Goal: Task Accomplishment & Management: Use online tool/utility

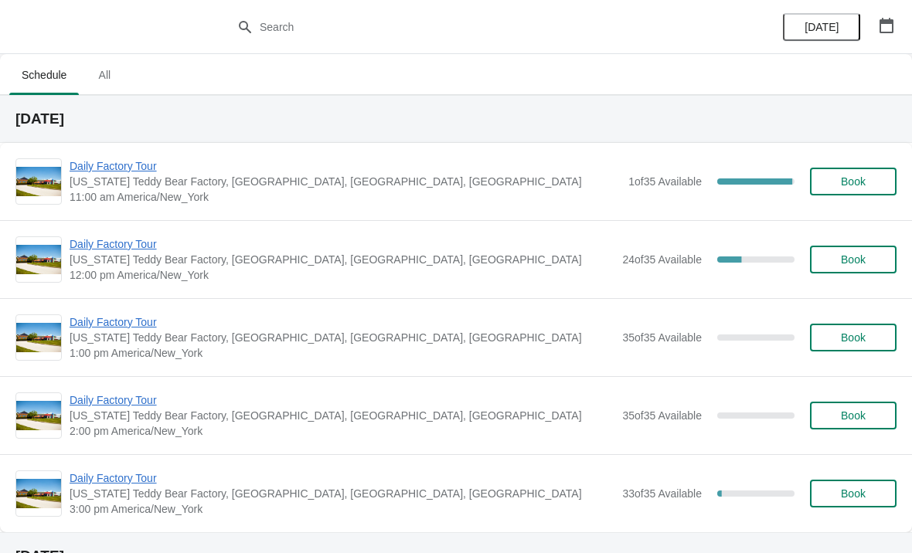
click at [127, 152] on div "Daily Factory Tour Vermont Teddy Bear Factory, Shelburne Road, Shelburne, VT, U…" at bounding box center [456, 181] width 912 height 77
click at [140, 167] on span "Daily Factory Tour" at bounding box center [345, 165] width 551 height 15
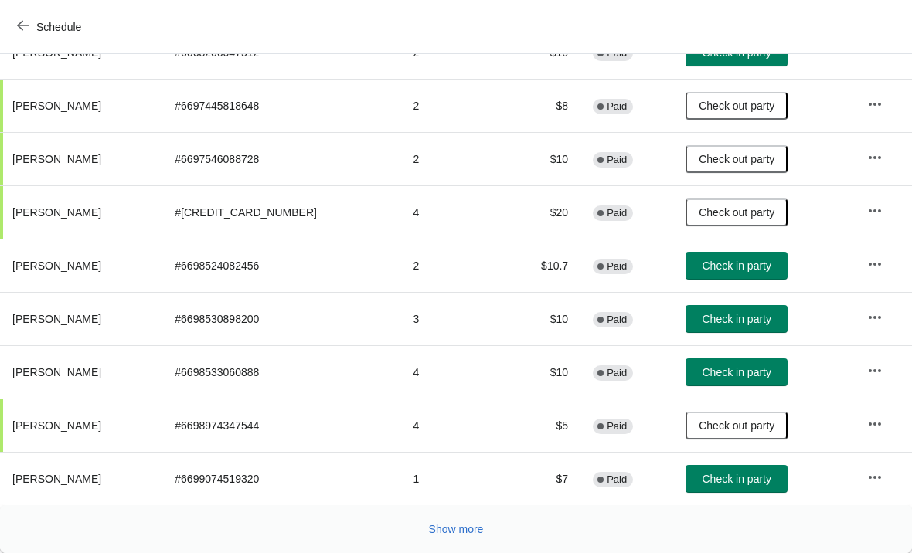
scroll to position [284, 0]
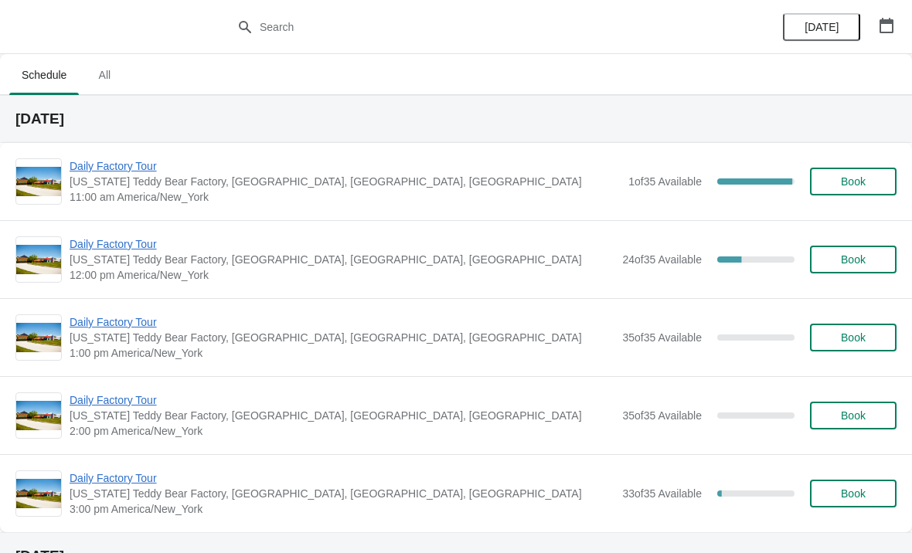
click at [103, 170] on span "Daily Factory Tour" at bounding box center [345, 165] width 551 height 15
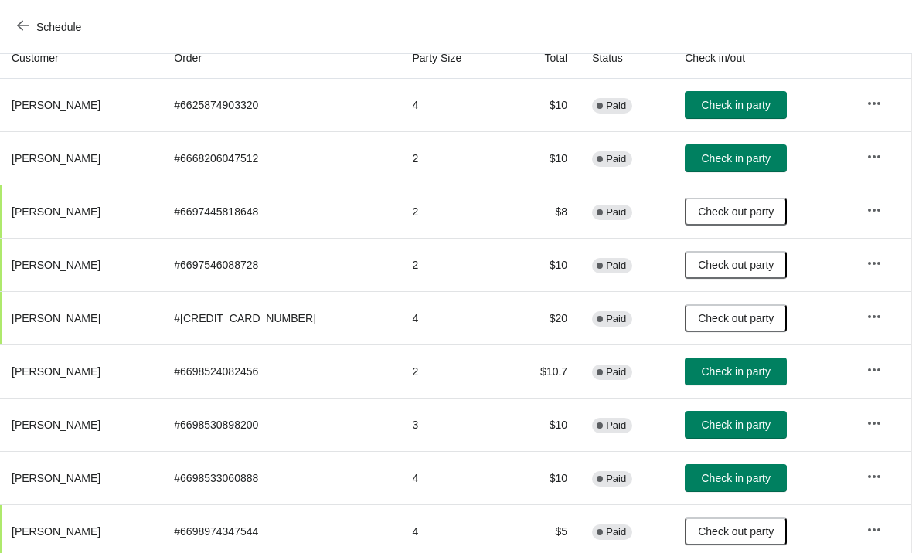
scroll to position [179, 1]
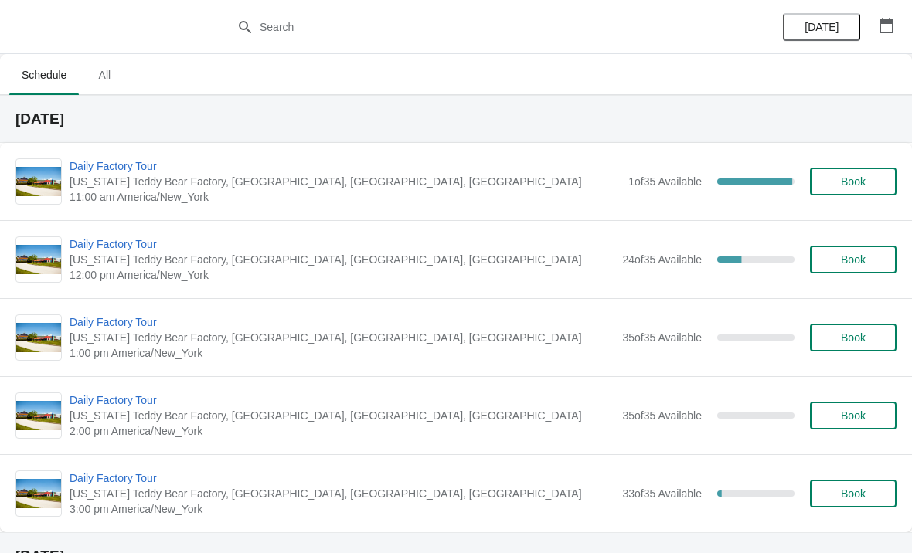
click at [141, 173] on span "Daily Factory Tour" at bounding box center [345, 165] width 551 height 15
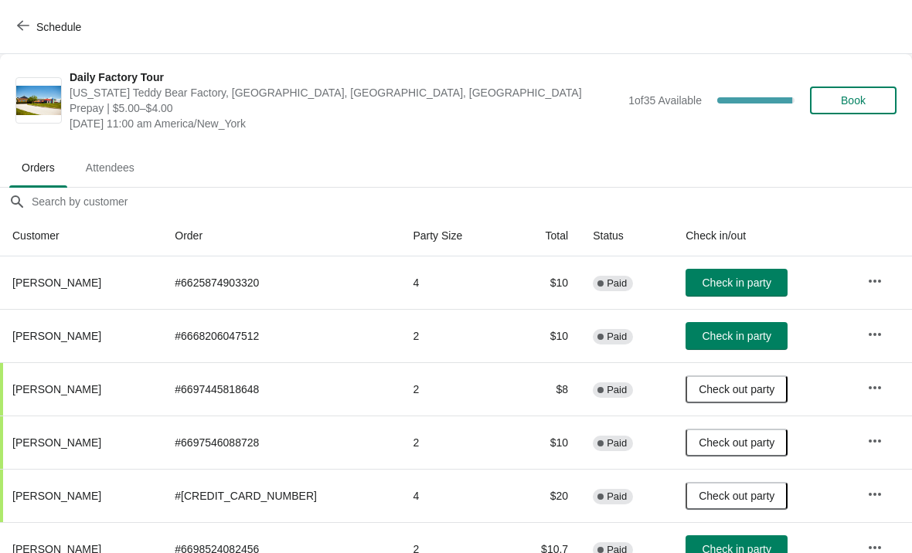
click at [751, 284] on span "Check in party" at bounding box center [736, 283] width 69 height 12
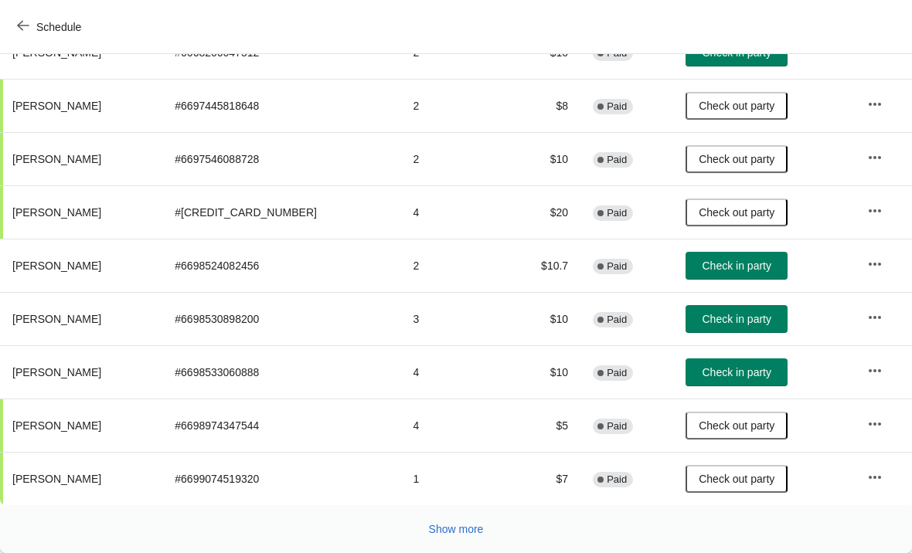
scroll to position [284, 0]
click at [467, 527] on span "Show more" at bounding box center [456, 529] width 55 height 12
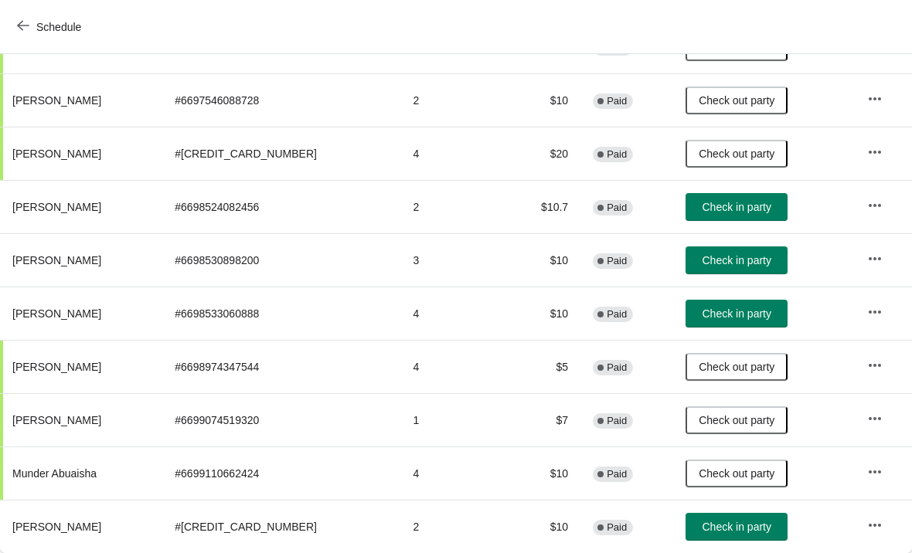
scroll to position [342, 0]
click at [749, 523] on span "Check in party" at bounding box center [736, 527] width 69 height 12
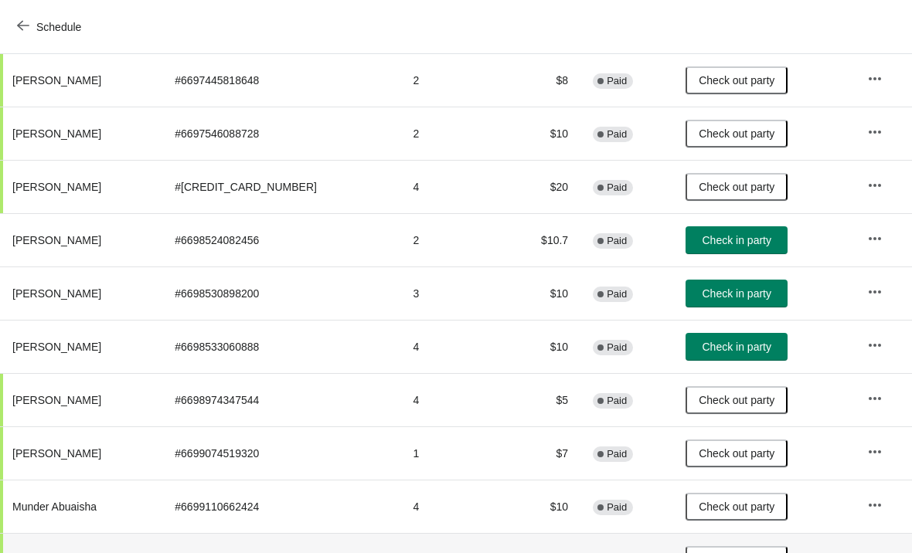
scroll to position [310, 0]
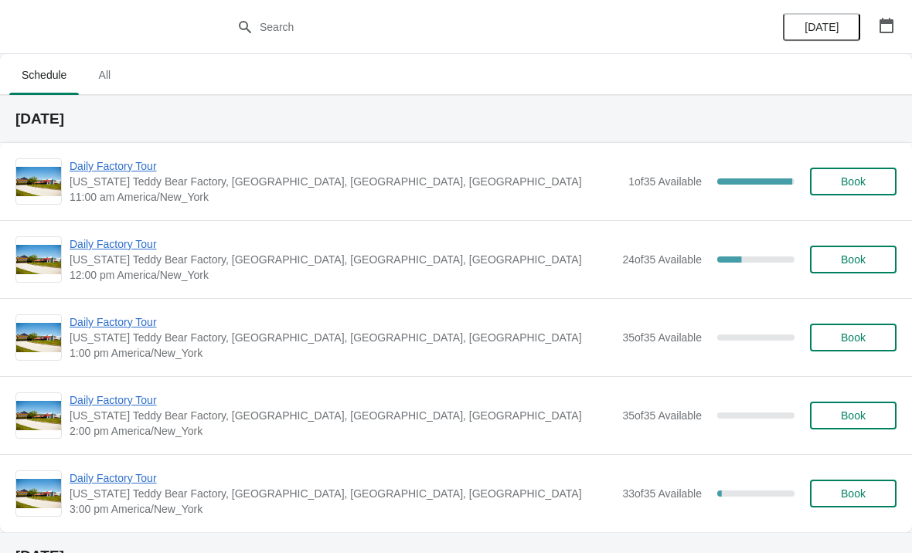
click at [81, 165] on span "Daily Factory Tour" at bounding box center [345, 165] width 551 height 15
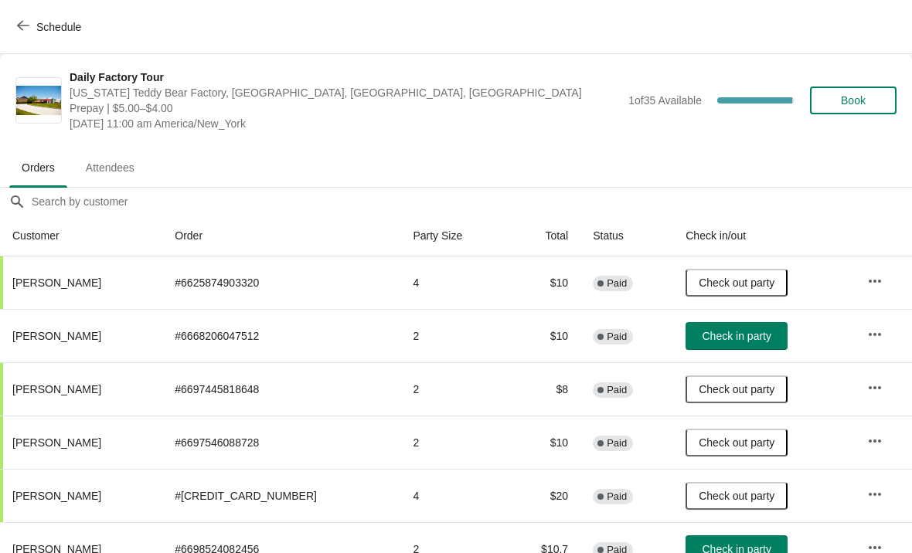
click at [750, 342] on span "Check in party" at bounding box center [736, 336] width 69 height 12
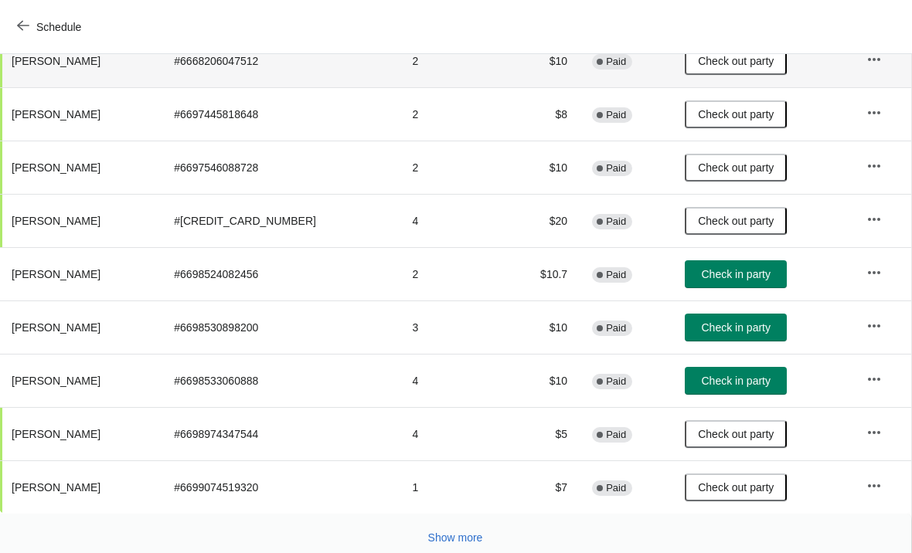
scroll to position [276, 1]
click at [756, 276] on span "Check in party" at bounding box center [736, 273] width 69 height 12
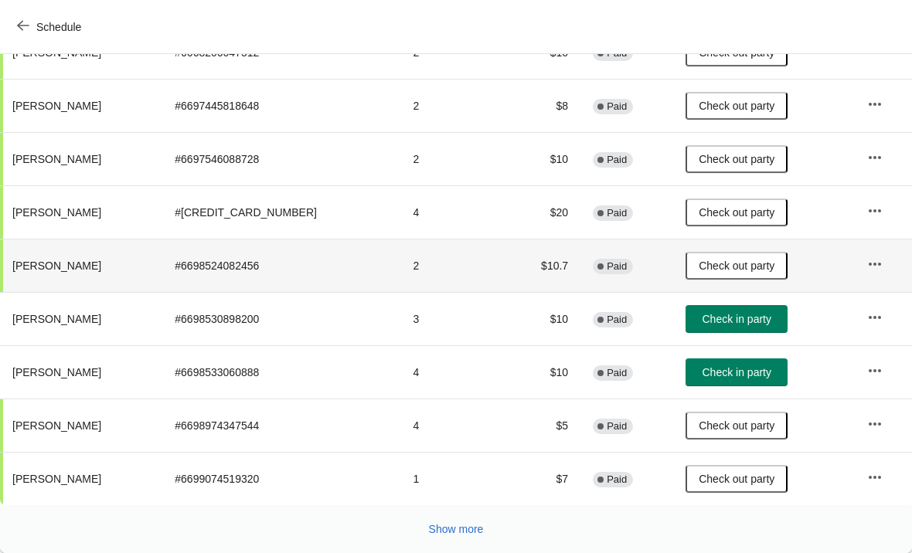
scroll to position [284, 0]
click at [472, 528] on span "Show more" at bounding box center [456, 529] width 55 height 12
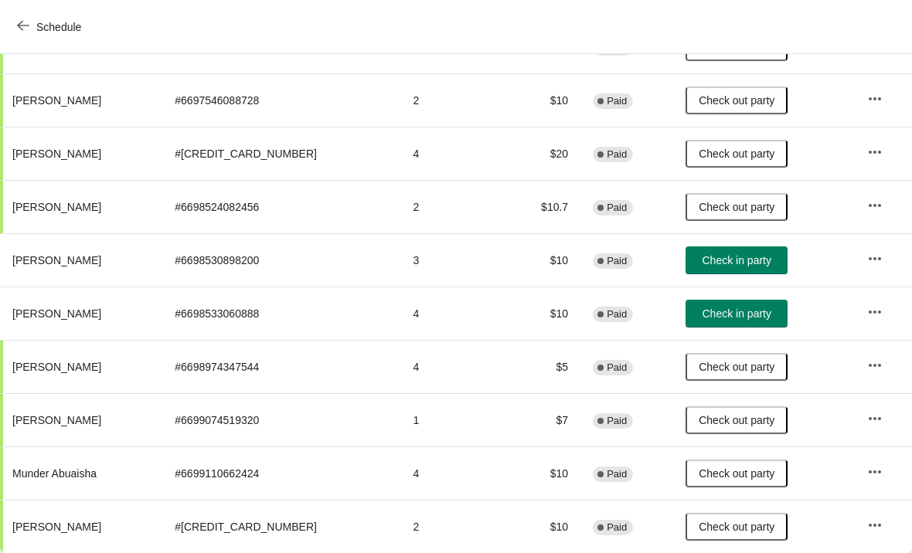
scroll to position [342, 0]
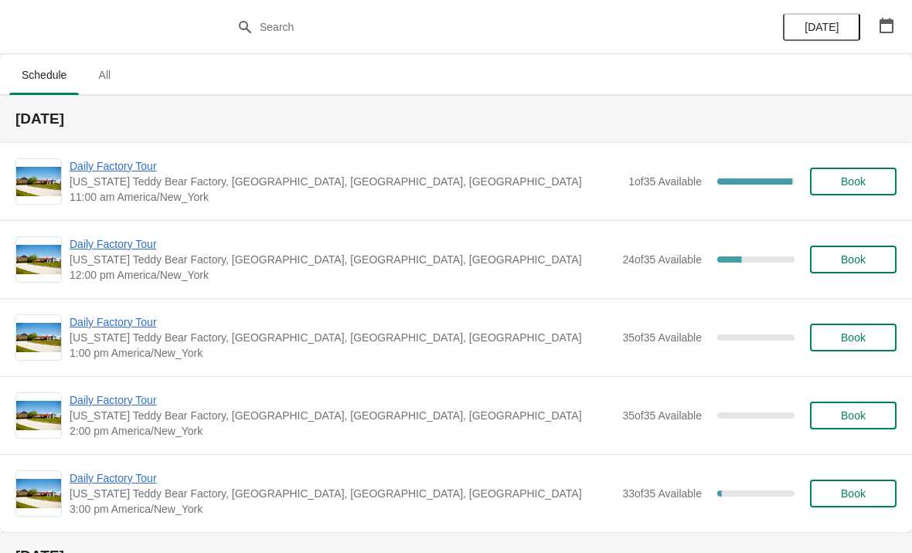
click at [140, 169] on span "Daily Factory Tour" at bounding box center [345, 165] width 551 height 15
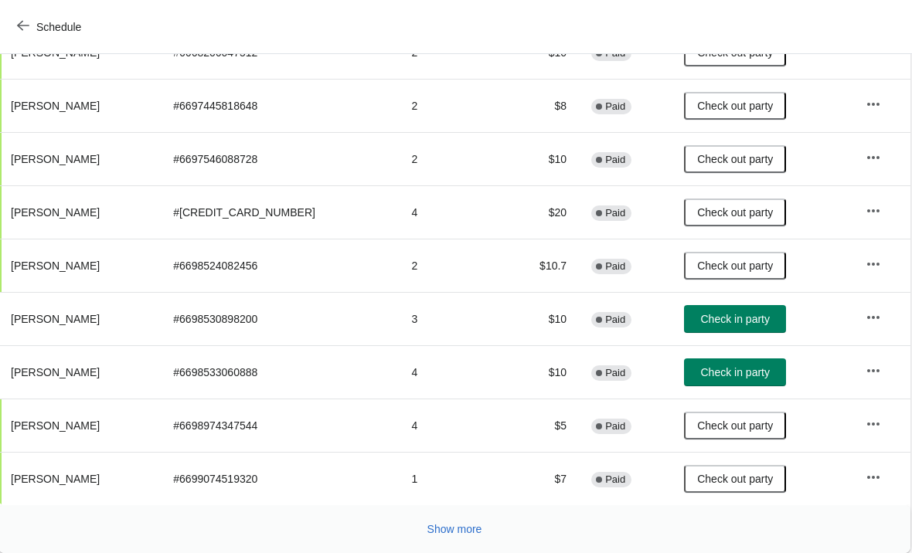
scroll to position [284, 1]
click at [747, 372] on span "Check in party" at bounding box center [736, 372] width 69 height 12
